Goal: Task Accomplishment & Management: Complete application form

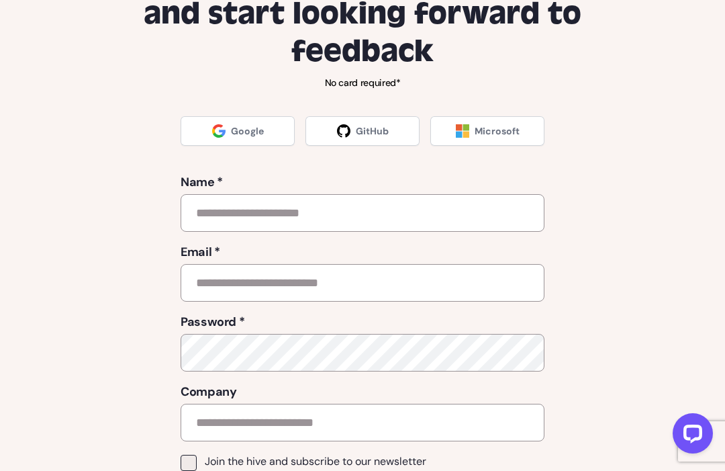
scroll to position [152, 0]
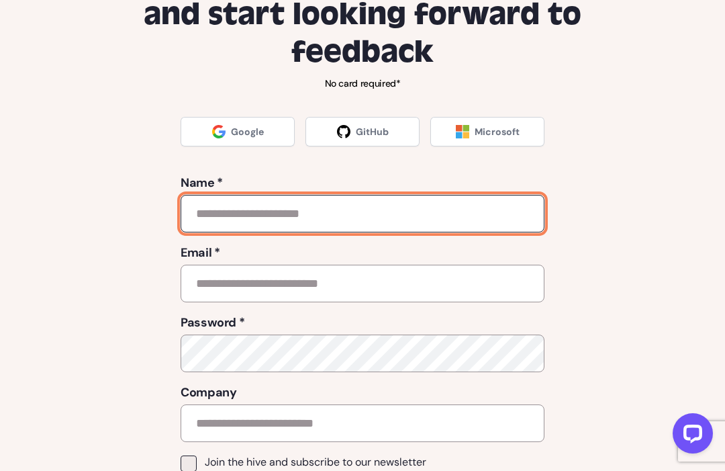
click at [487, 216] on input "text" at bounding box center [363, 214] width 364 height 38
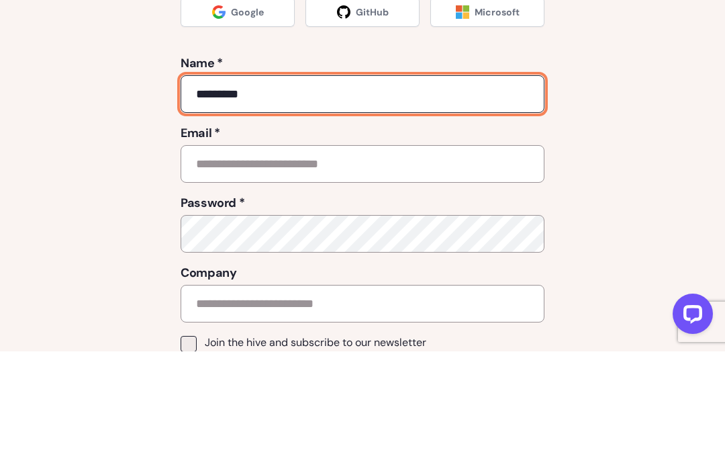
type input "********"
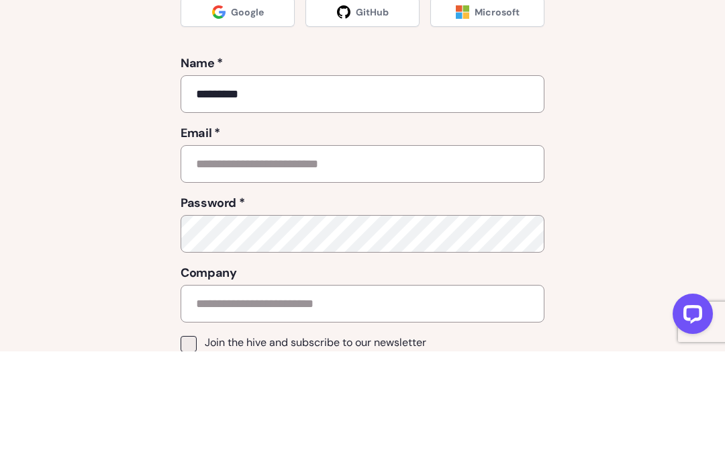
click at [663, 107] on div "Start a free trial of QualityHive and start looking forward to feedback No card…" at bounding box center [363, 277] width 666 height 639
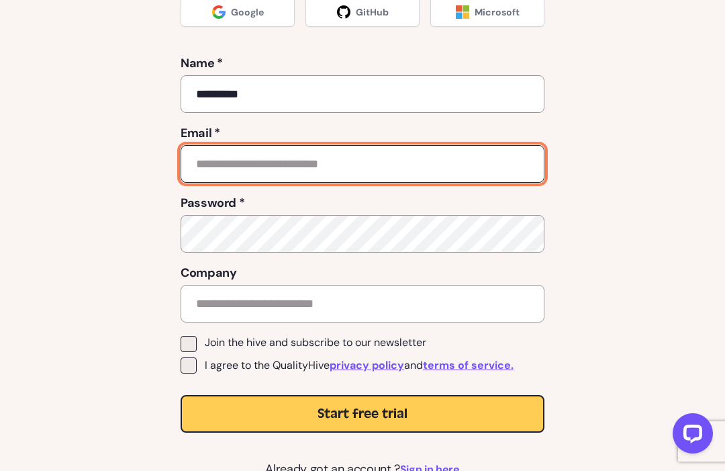
click at [489, 165] on input "email" at bounding box center [363, 164] width 364 height 38
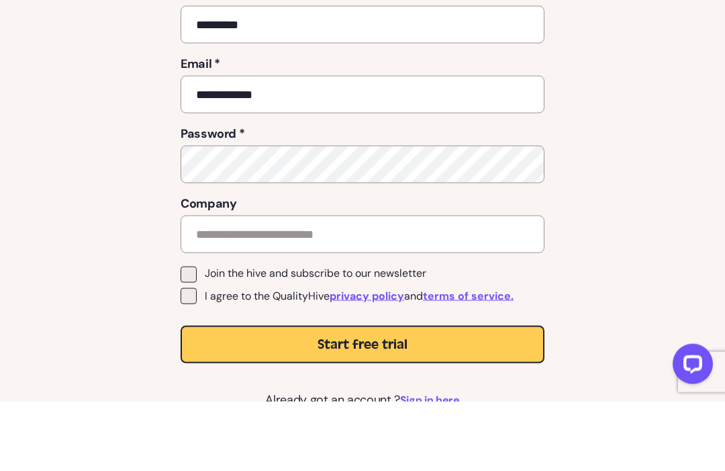
click at [664, 112] on div "**********" at bounding box center [363, 158] width 666 height 639
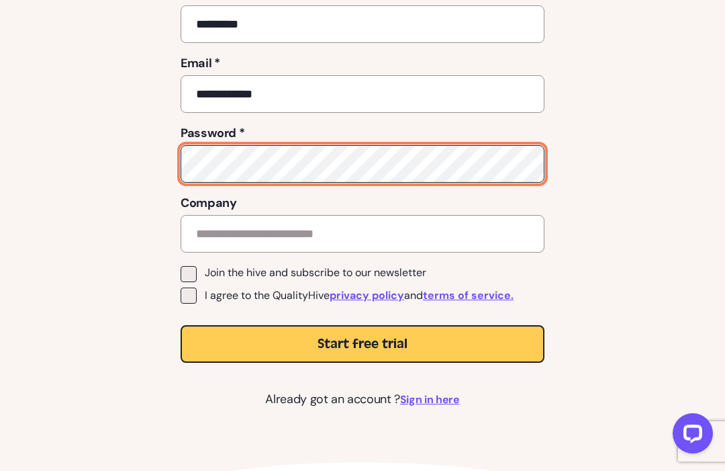
scroll to position [341, 0]
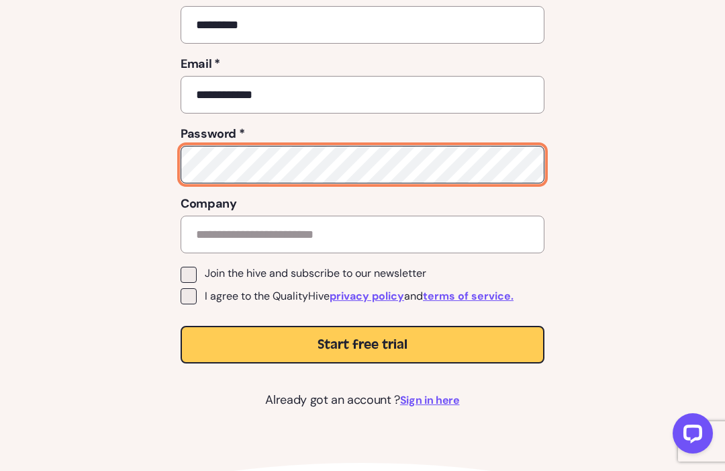
click at [363, 343] on button "Start free trial" at bounding box center [363, 345] width 364 height 38
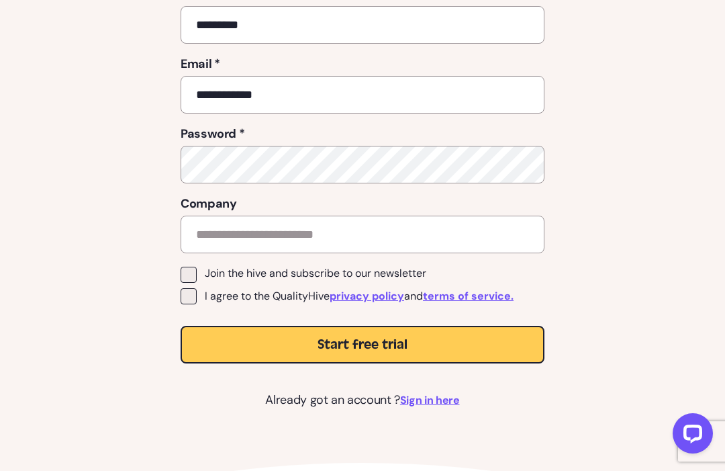
click at [667, 158] on div "**********" at bounding box center [363, 89] width 666 height 639
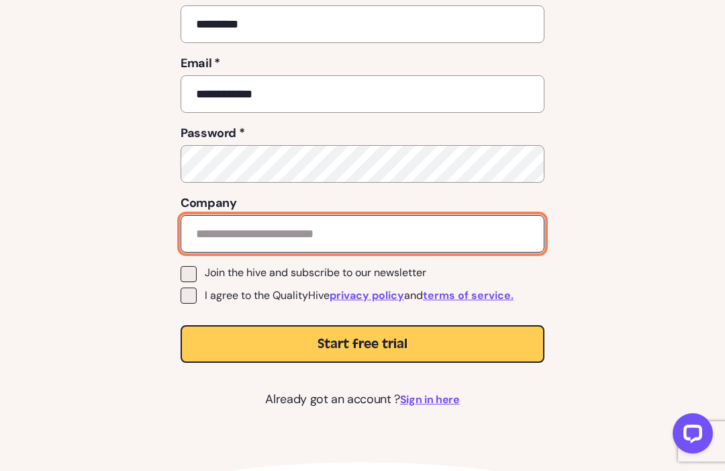
click at [532, 230] on input "text" at bounding box center [363, 234] width 364 height 38
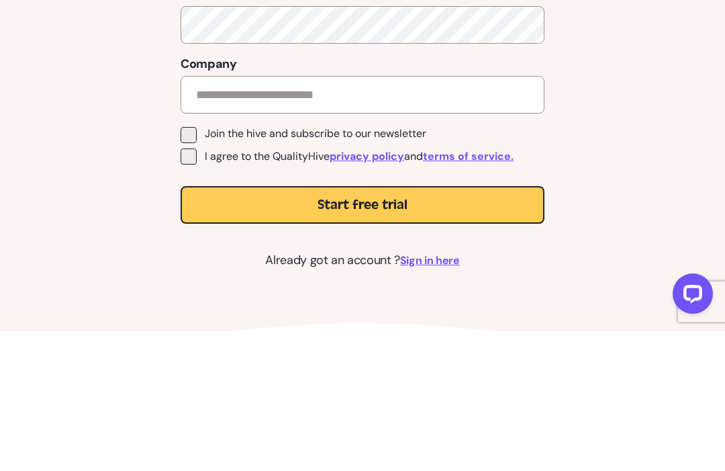
click at [675, 188] on div "**********" at bounding box center [363, 89] width 666 height 639
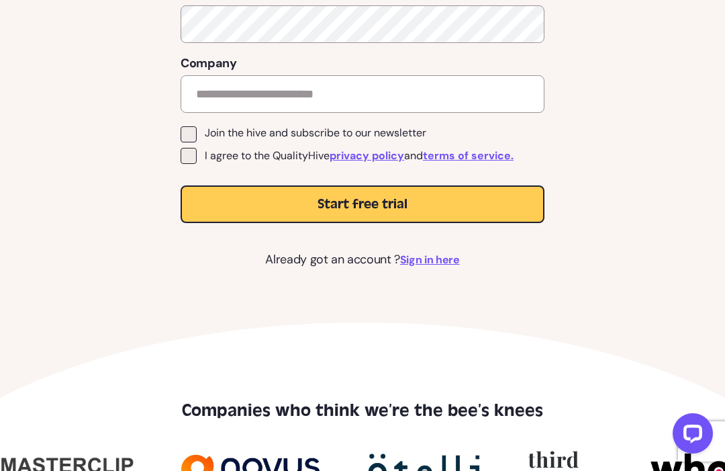
click at [524, 201] on button "Start free trial" at bounding box center [363, 204] width 364 height 38
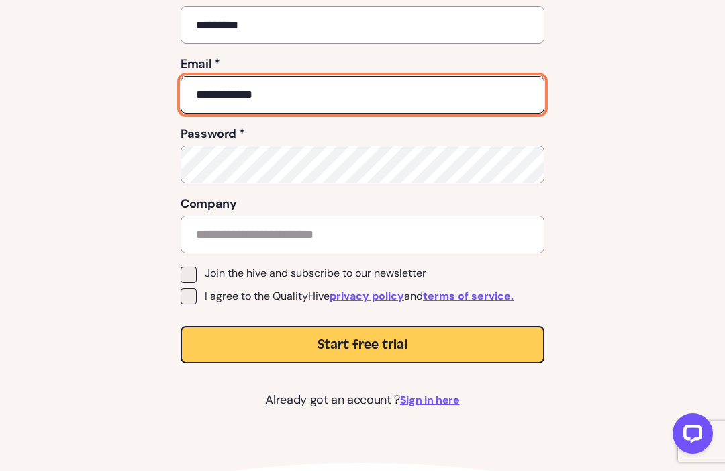
click at [363, 343] on button "Start free trial" at bounding box center [363, 345] width 364 height 38
type input "*"
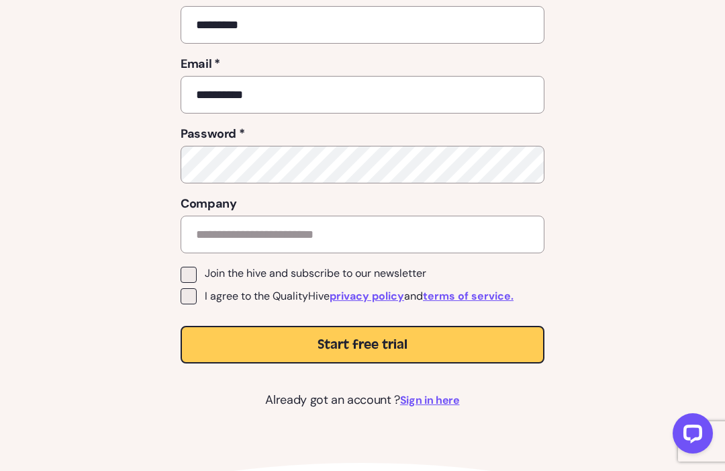
click at [641, 178] on div "**********" at bounding box center [363, 89] width 666 height 639
click at [423, 271] on span "Join the hive and subscribe to our newsletter" at bounding box center [316, 273] width 222 height 13
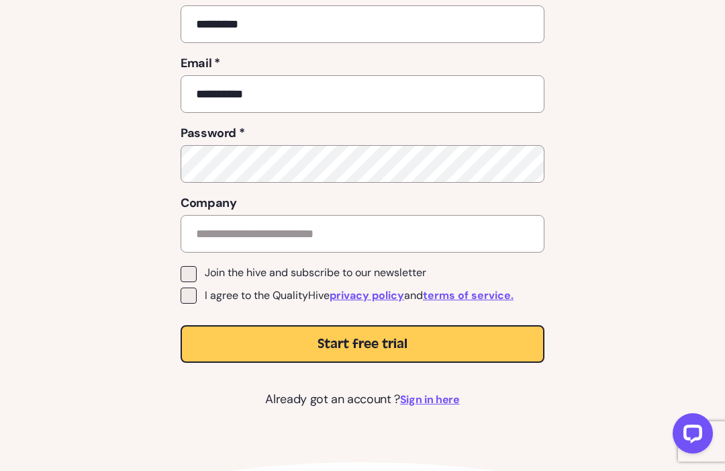
click at [199, 297] on label "I agree to the QualityHive privacy policy and terms of service." at bounding box center [363, 295] width 364 height 16
click at [320, 347] on span "Start free trial" at bounding box center [363, 343] width 90 height 19
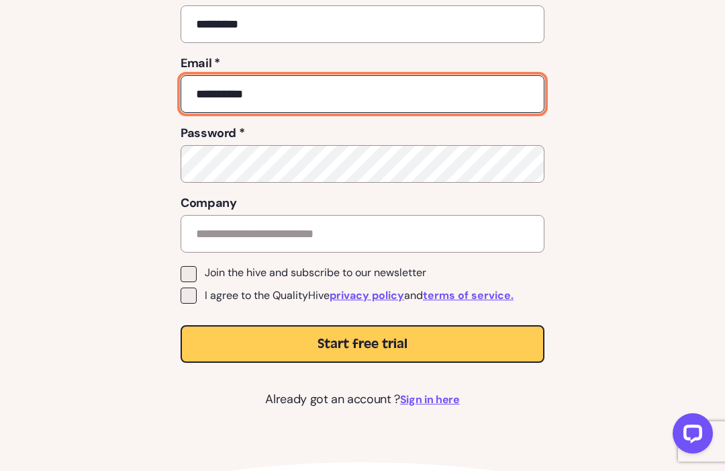
scroll to position [341, 0]
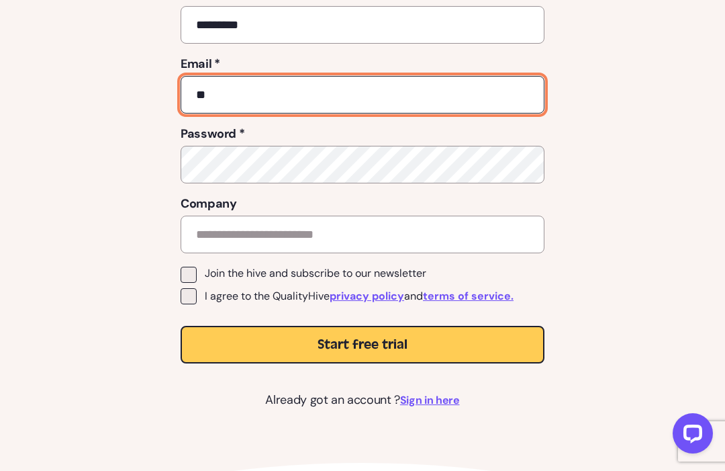
type input "*"
click at [363, 343] on button "Start free trial" at bounding box center [363, 345] width 364 height 38
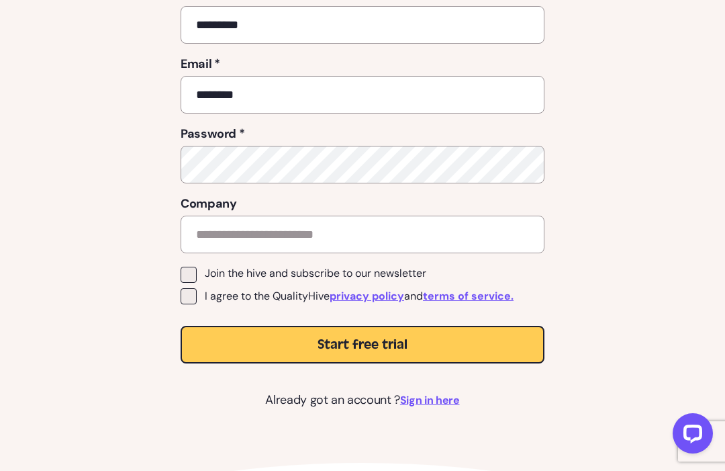
click at [575, 138] on div "Start a free trial of QualityHive and start looking forward to feedback No card…" at bounding box center [363, 89] width 666 height 639
click at [367, 361] on button "Start free trial" at bounding box center [363, 345] width 364 height 38
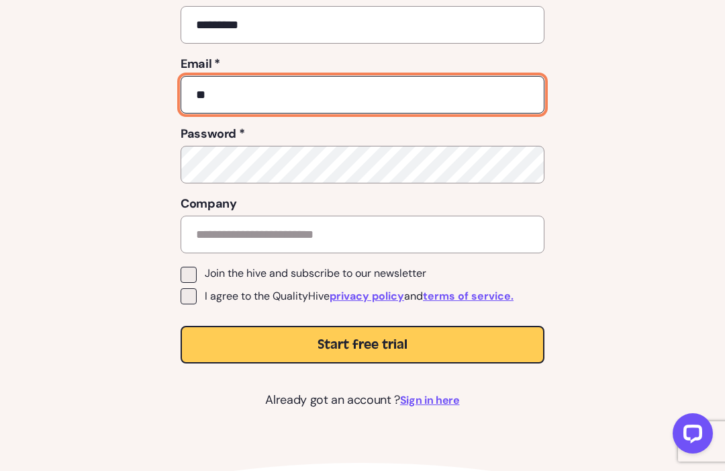
type input "*"
type input "**********"
type input "*"
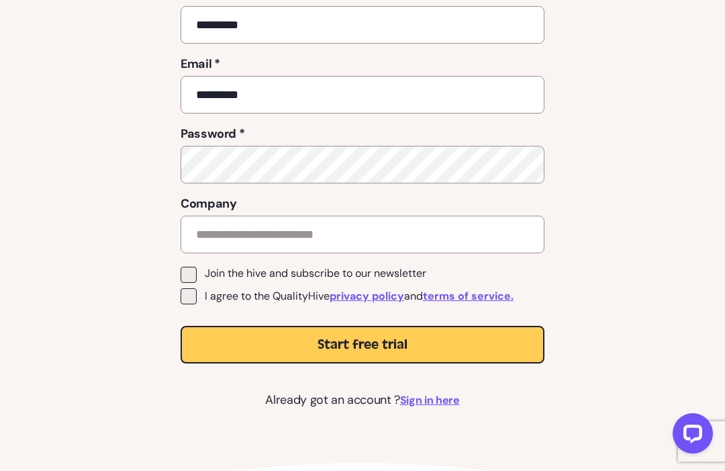
click at [590, 145] on div "Start a free trial of QualityHive and start looking forward to feedback No card…" at bounding box center [363, 89] width 666 height 639
click at [499, 352] on button "Start free trial" at bounding box center [363, 345] width 364 height 38
click at [625, 138] on div "**********" at bounding box center [363, 89] width 666 height 639
click at [505, 346] on button "Start free trial" at bounding box center [363, 345] width 364 height 38
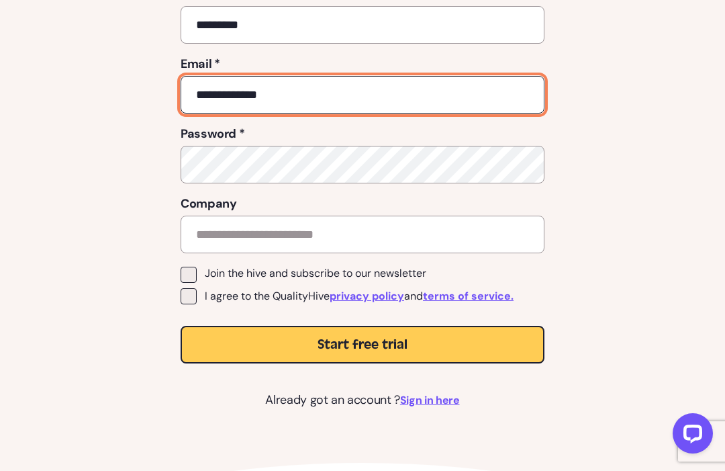
click at [363, 343] on button "Start free trial" at bounding box center [363, 345] width 364 height 38
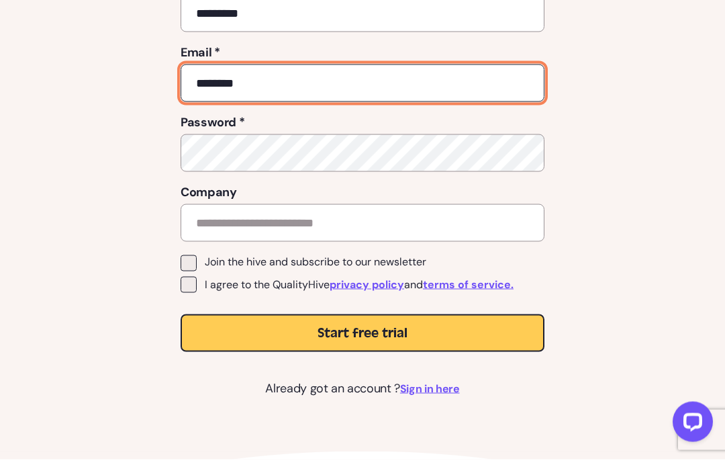
type input "********"
click at [363, 332] on button "Start free trial" at bounding box center [363, 345] width 364 height 38
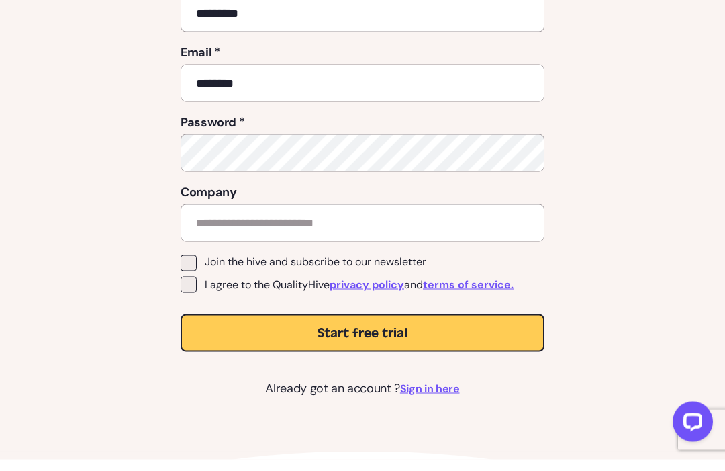
click at [626, 181] on div "Start a free trial of QualityHive and start looking forward to feedback No card…" at bounding box center [363, 89] width 666 height 639
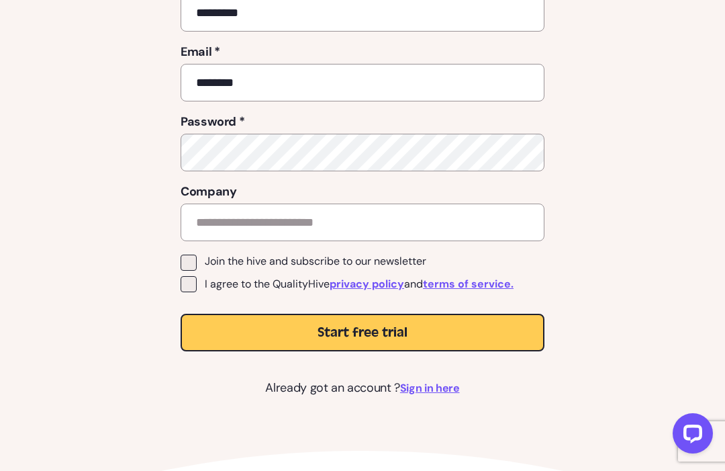
click at [422, 324] on button "Start free trial" at bounding box center [363, 333] width 364 height 38
click at [631, 148] on div "Start a free trial of QualityHive and start looking forward to feedback No card…" at bounding box center [363, 77] width 666 height 639
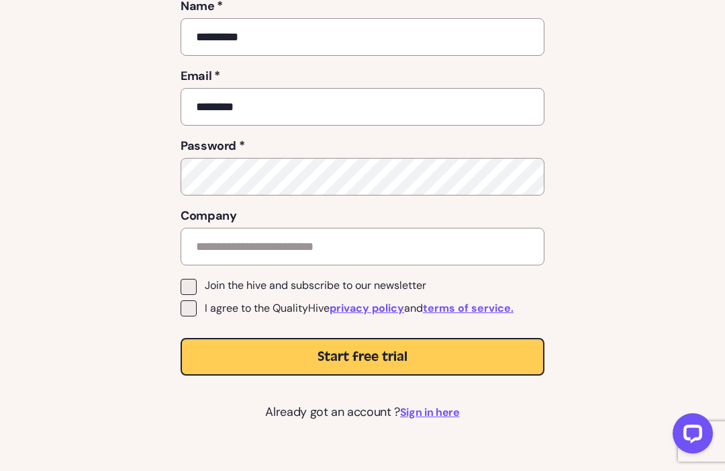
scroll to position [328, 0]
click at [432, 430] on div "Start a free trial of QualityHive and start looking forward to feedback No card…" at bounding box center [362, 108] width 725 height 733
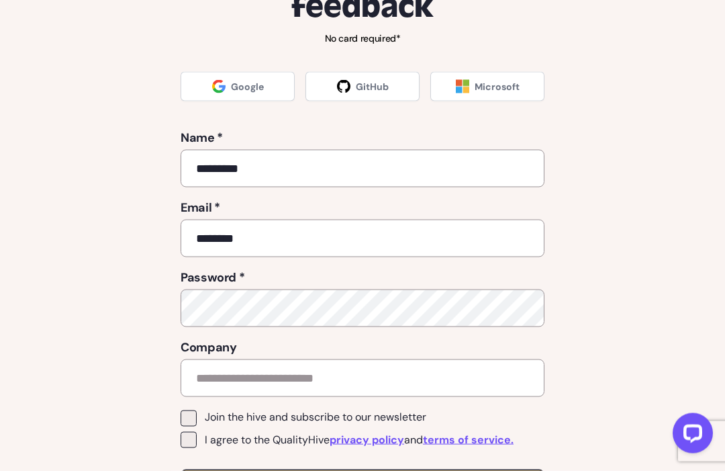
scroll to position [196, 0]
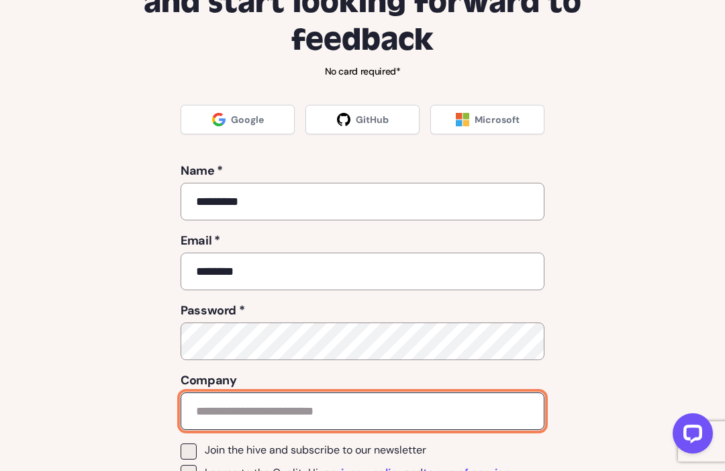
click at [491, 401] on input "text" at bounding box center [363, 411] width 364 height 38
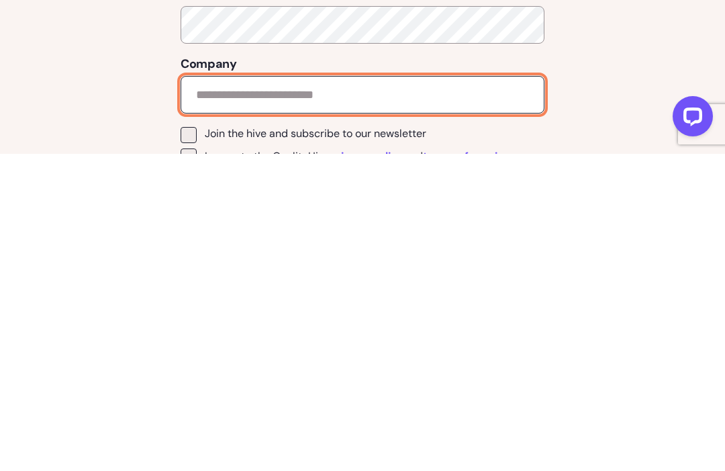
scroll to position [179, 0]
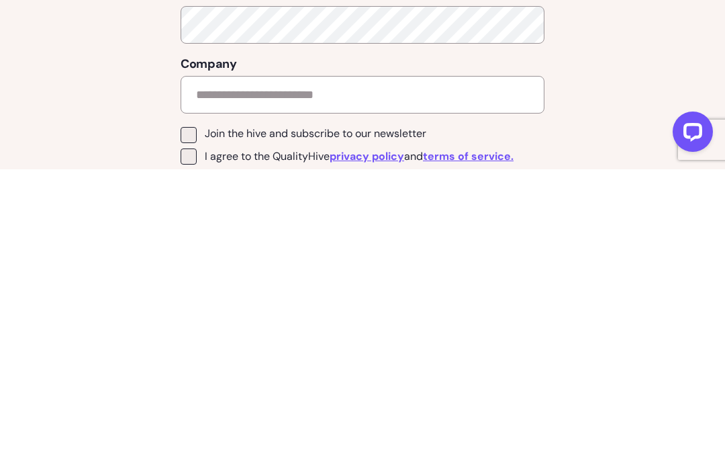
click at [694, 117] on button "Open LiveChat chat widget" at bounding box center [693, 131] width 40 height 40
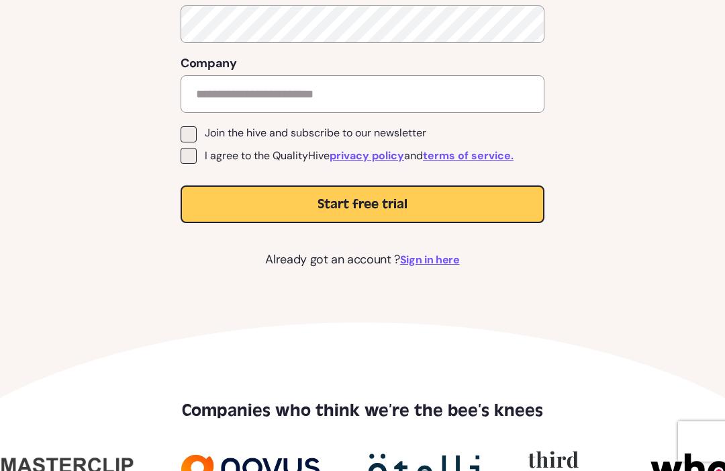
scroll to position [481, 0]
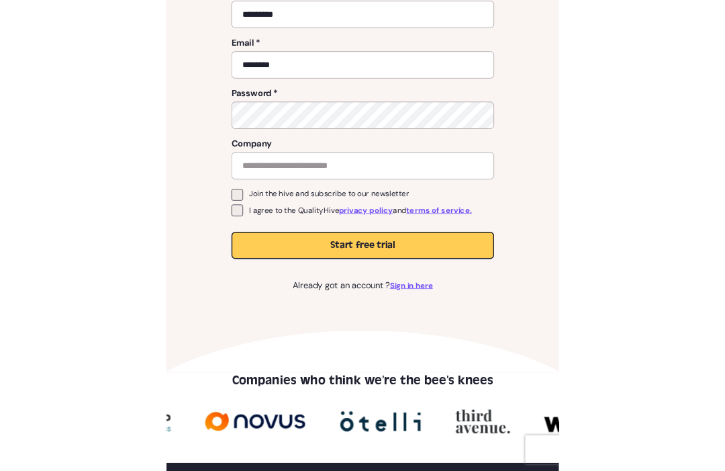
scroll to position [461, 0]
